Goal: Find specific page/section: Find specific page/section

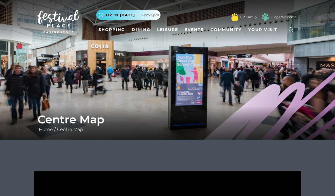
click at [290, 29] on icon at bounding box center [291, 30] width 8 height 8
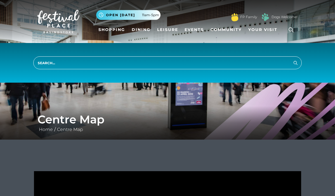
click at [105, 62] on input "search" at bounding box center [167, 62] width 268 height 13
type input "printing"
click at [295, 63] on button "Search" at bounding box center [295, 62] width 7 height 7
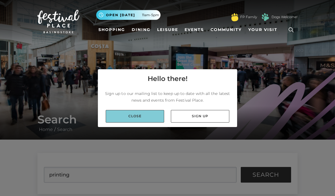
click at [162, 116] on link "Close" at bounding box center [135, 116] width 58 height 13
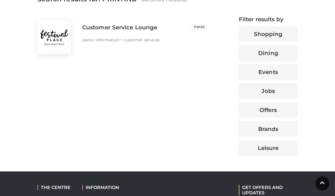
scroll to position [228, 0]
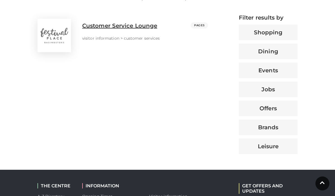
click at [103, 38] on p "visitor information" at bounding box center [101, 38] width 38 height 6
